Goal: Task Accomplishment & Management: Use online tool/utility

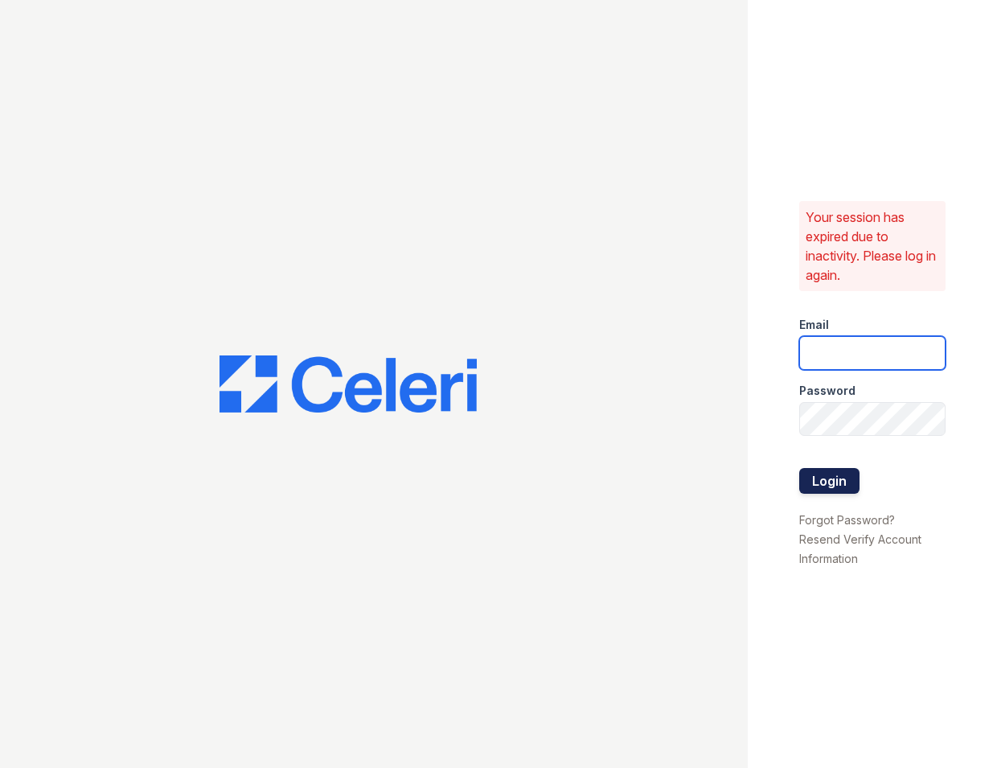
type input "serena@av1m.com"
click at [837, 481] on button "Login" at bounding box center [829, 481] width 60 height 26
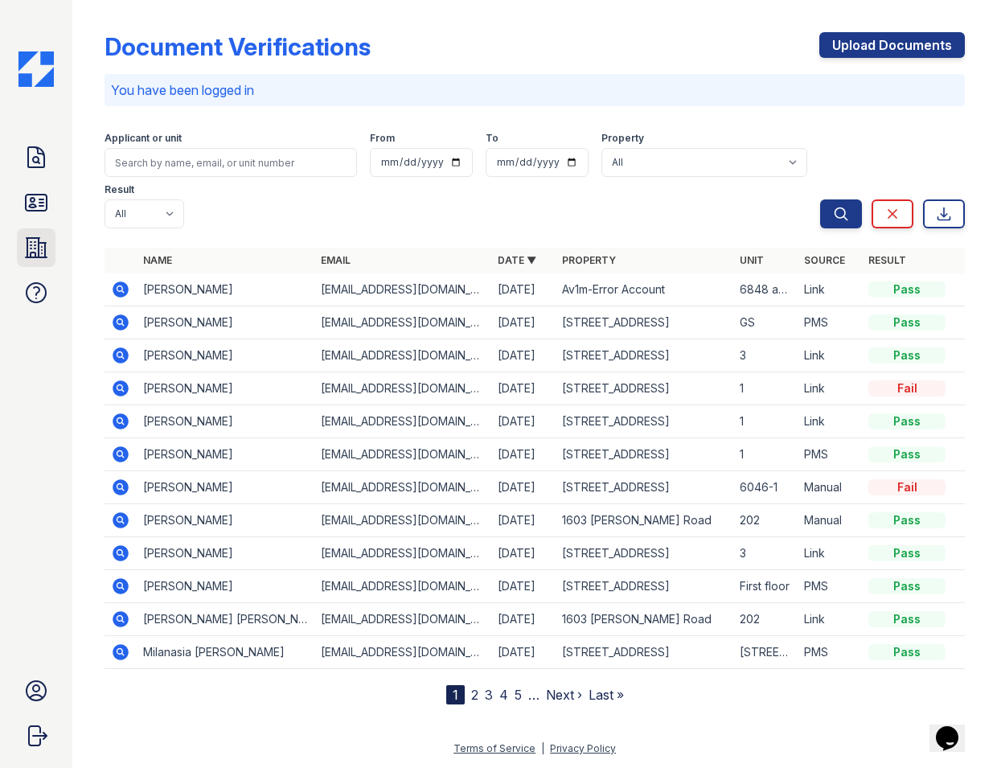
click at [44, 243] on icon at bounding box center [36, 247] width 21 height 19
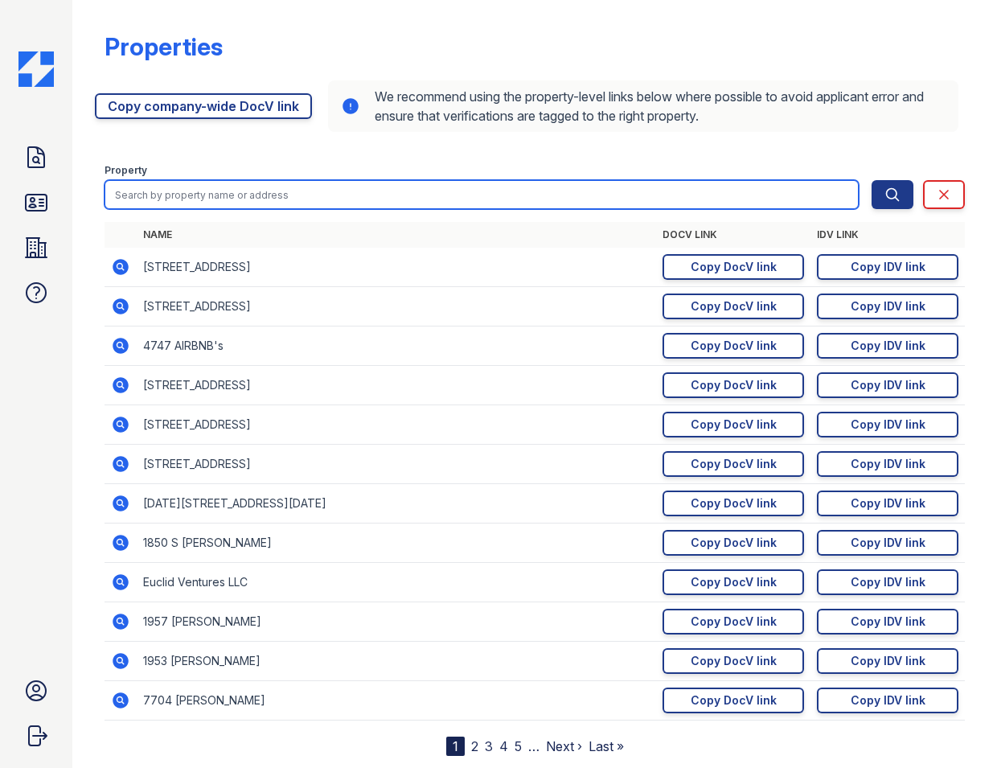
click at [348, 182] on input "search" at bounding box center [481, 194] width 754 height 29
type input "2840"
click at [871, 180] on button "Search" at bounding box center [892, 194] width 42 height 29
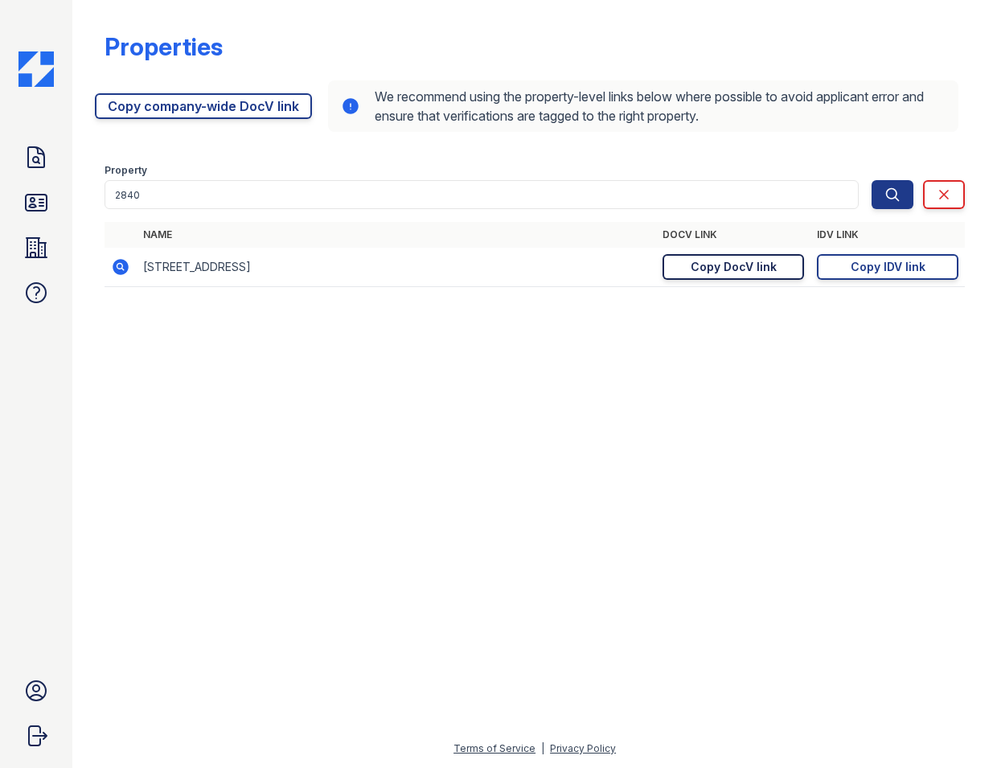
click at [759, 268] on div "Copy DocV link" at bounding box center [733, 267] width 86 height 16
